Goal: Find specific page/section: Find specific page/section

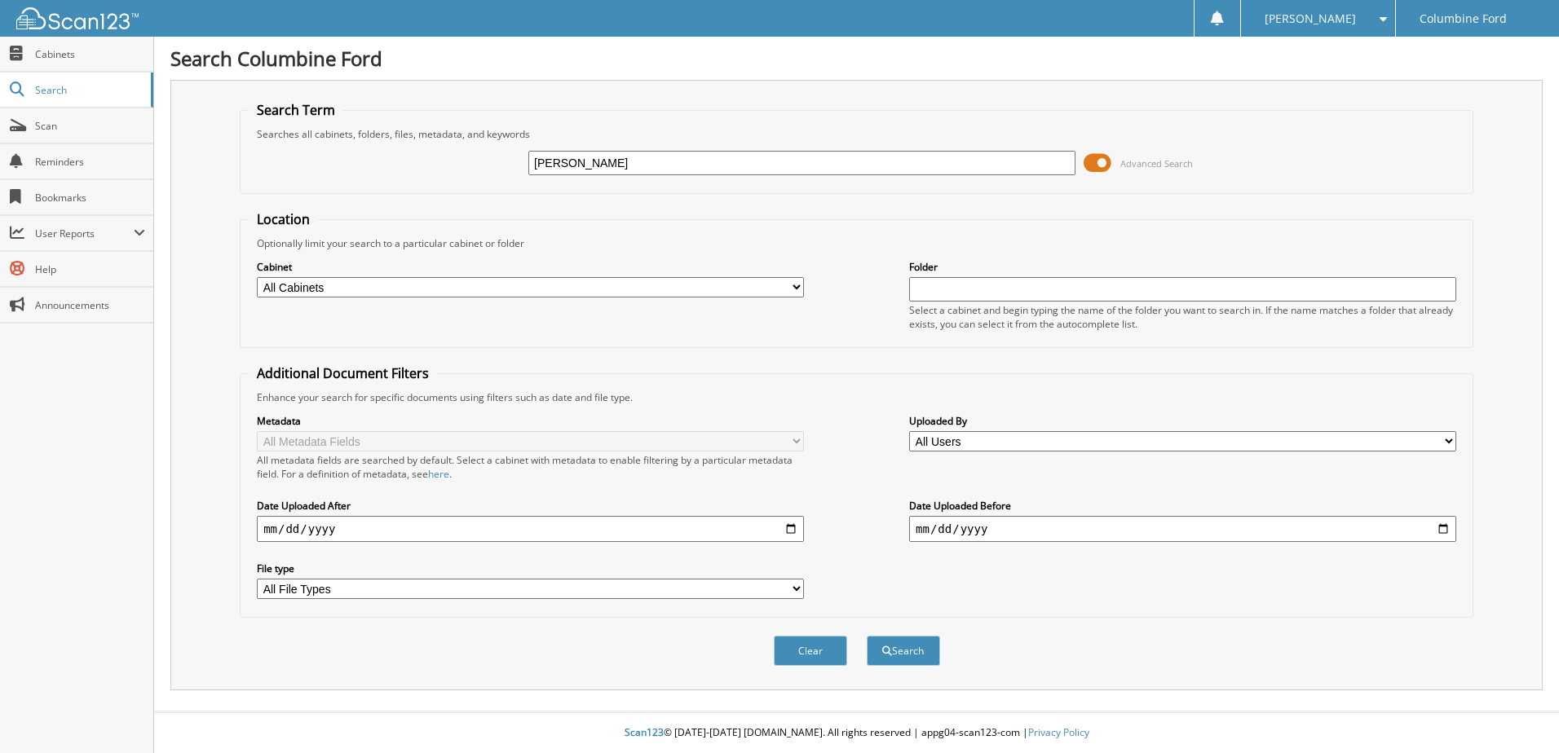
type input "[PERSON_NAME]"
click at [867, 636] on button "Search" at bounding box center [903, 651] width 73 height 30
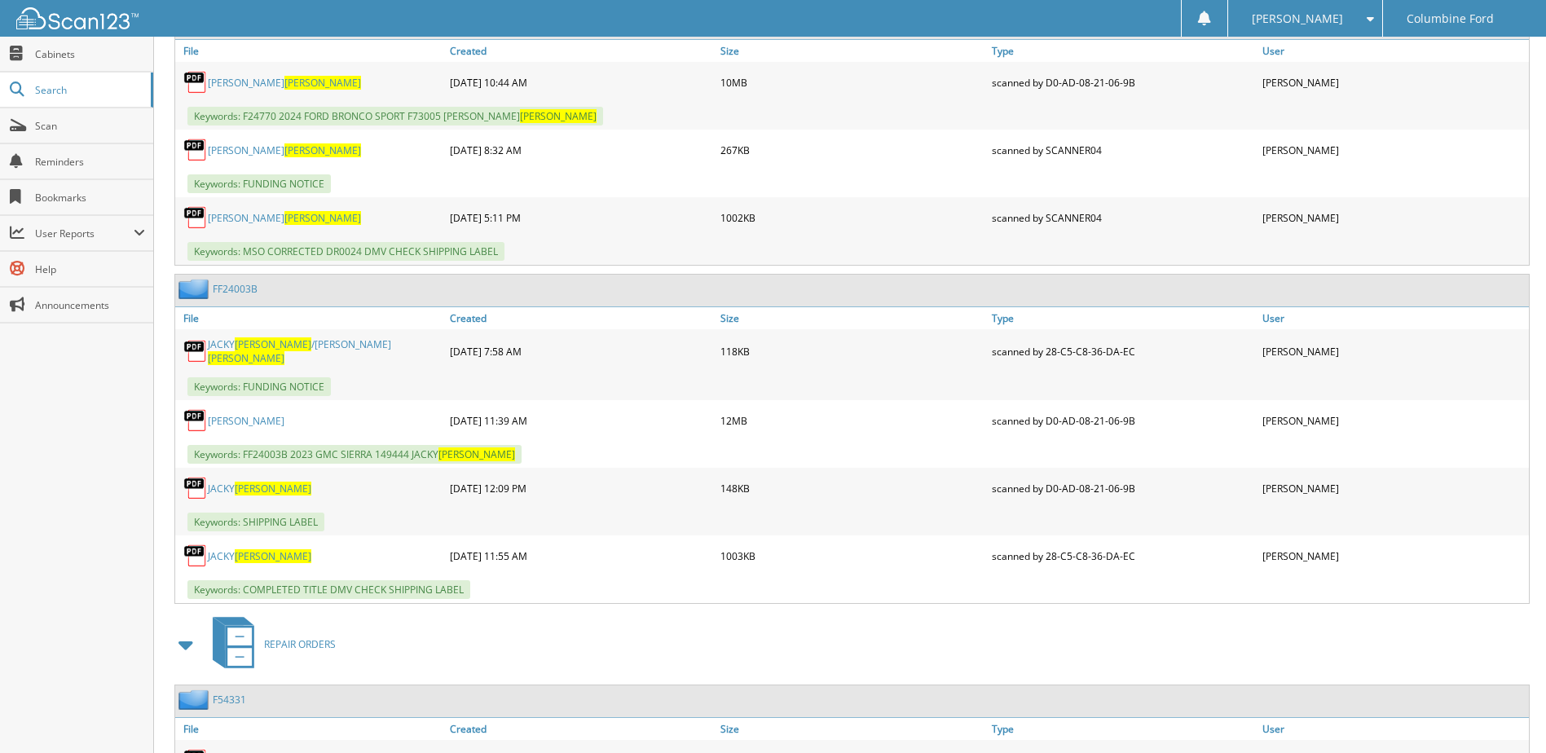
scroll to position [1386, 0]
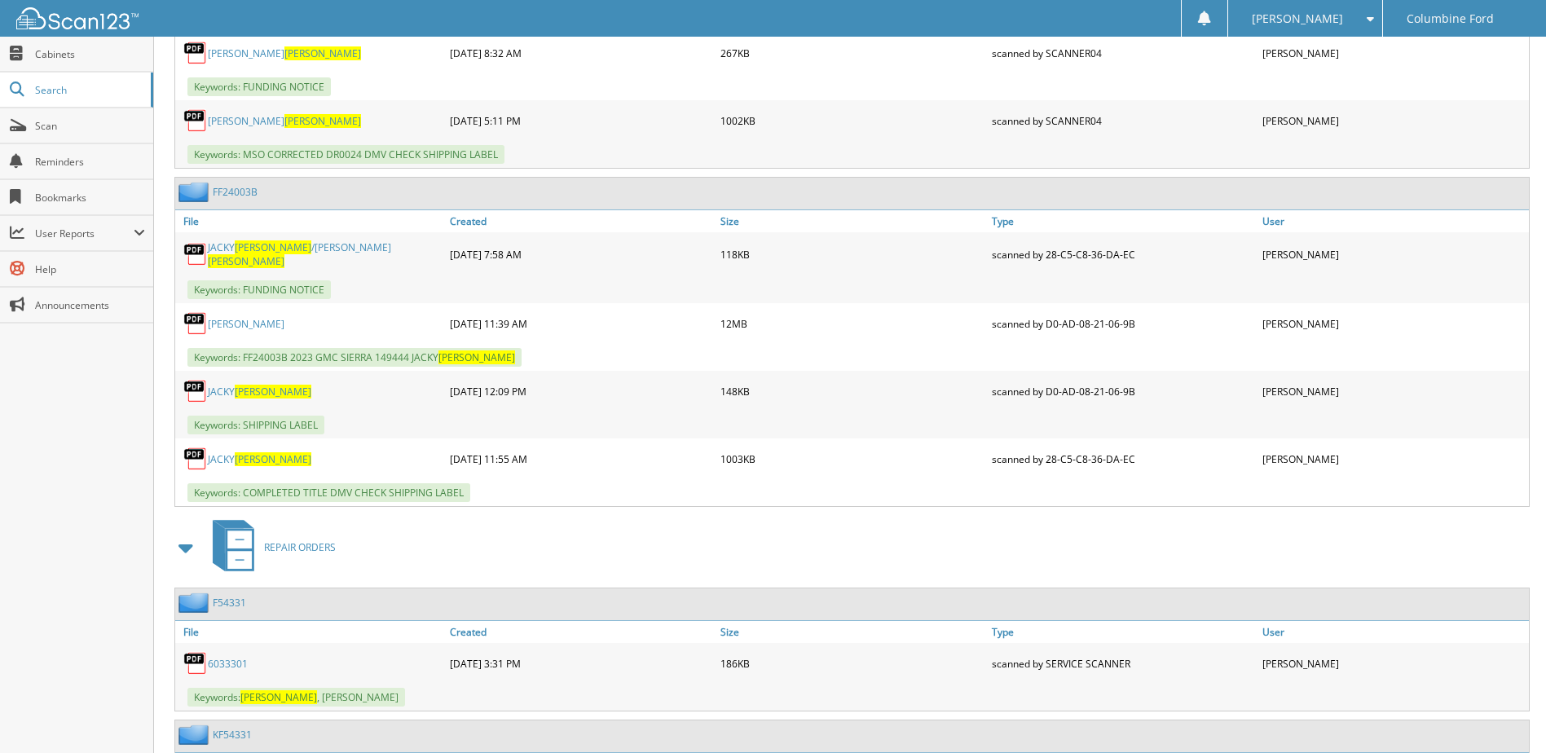
click at [260, 458] on span "[PERSON_NAME]" at bounding box center [273, 459] width 77 height 14
click at [1188, 116] on div "scanned by SCANNER04" at bounding box center [1123, 120] width 271 height 33
click at [250, 252] on span "[PERSON_NAME]" at bounding box center [273, 247] width 77 height 14
click at [245, 318] on link "JACKY MABERT" at bounding box center [246, 324] width 77 height 14
